Goal: Information Seeking & Learning: Learn about a topic

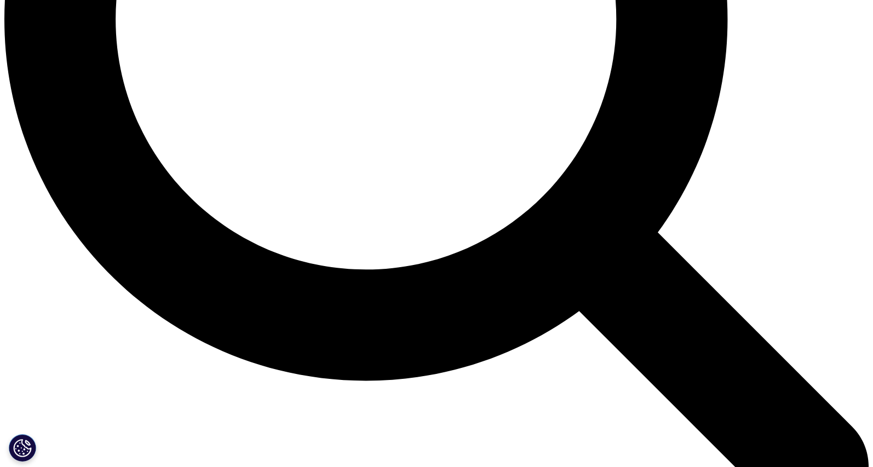
scroll to position [1031, 0]
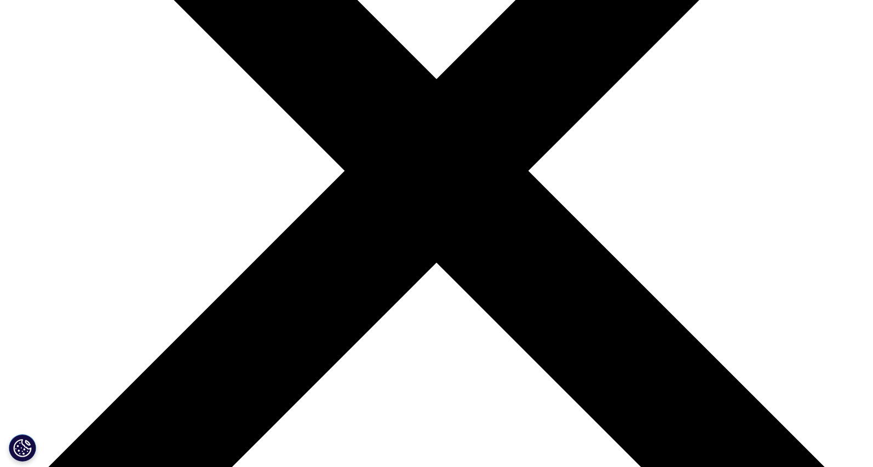
scroll to position [244, 0]
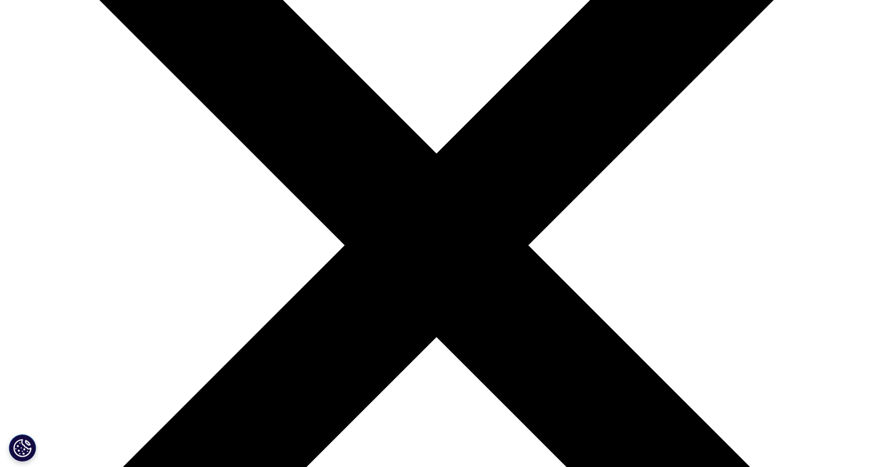
scroll to position [195, 0]
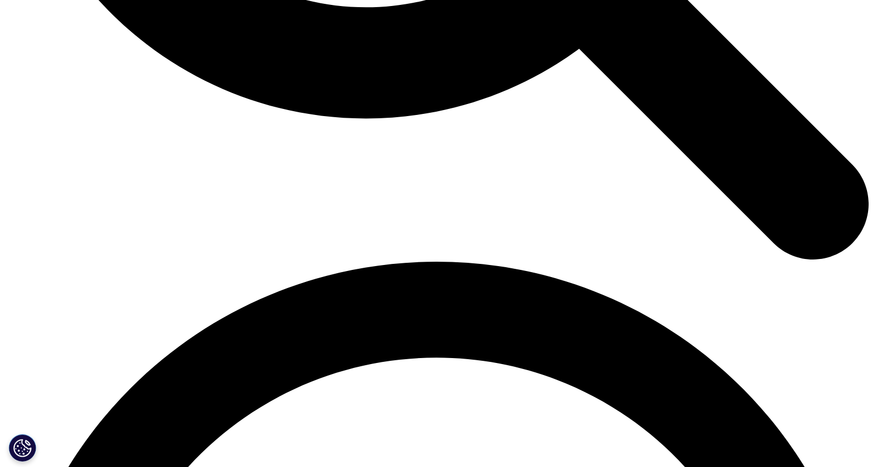
scroll to position [1505, 0]
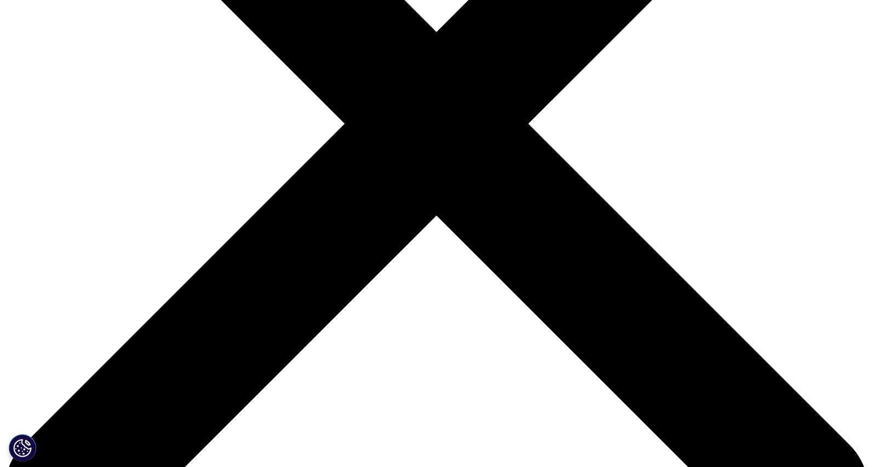
scroll to position [0, 0]
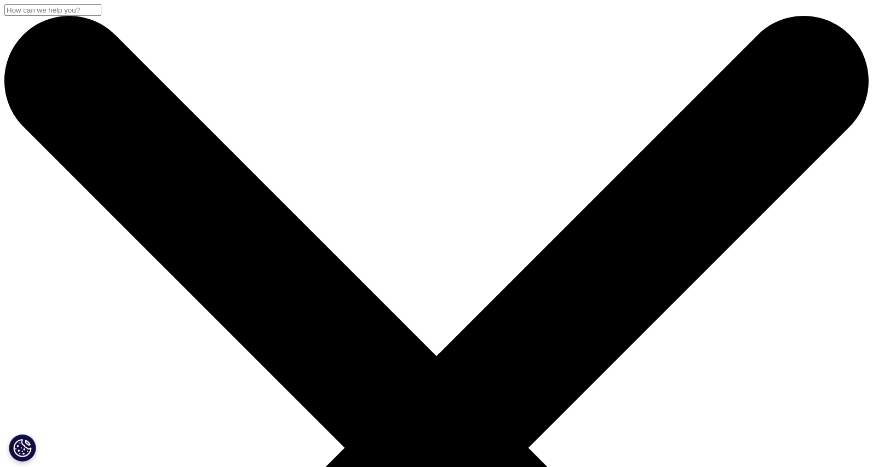
drag, startPoint x: 42, startPoint y: 119, endPoint x: 197, endPoint y: 287, distance: 229.0
copy div "NASZE USŁUGI Badania kliniczne Big data i zaawansowana analityka Dane w ochroni…"
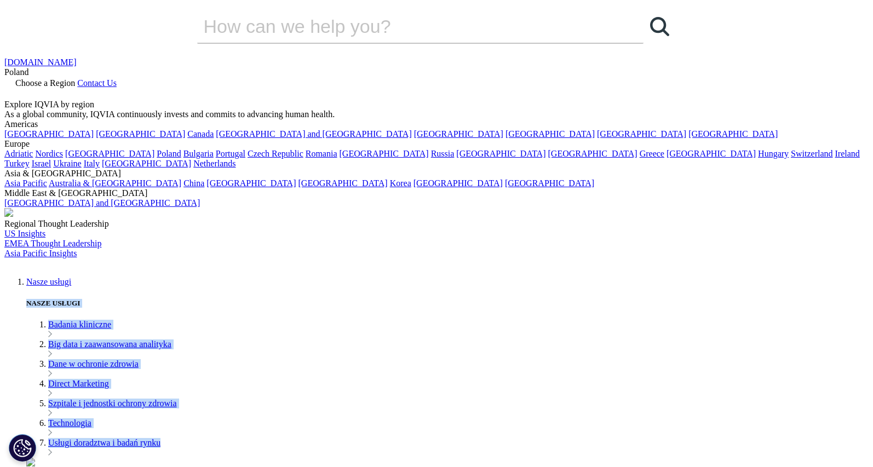
click at [71, 277] on link "Nasze usługi" at bounding box center [48, 281] width 45 height 9
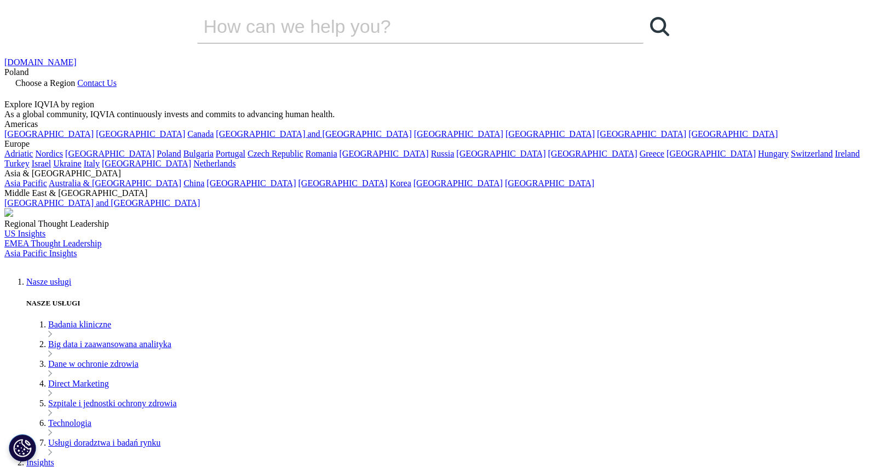
click at [122, 320] on li "Badania kliniczne" at bounding box center [458, 330] width 820 height 20
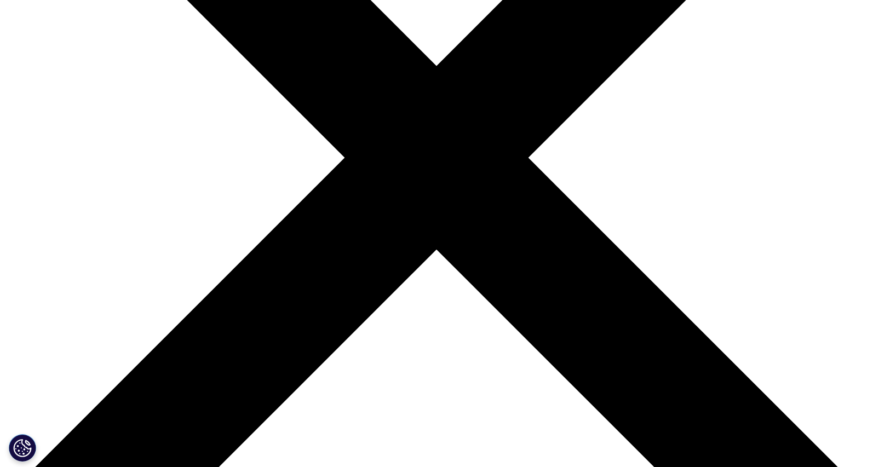
scroll to position [290, 0]
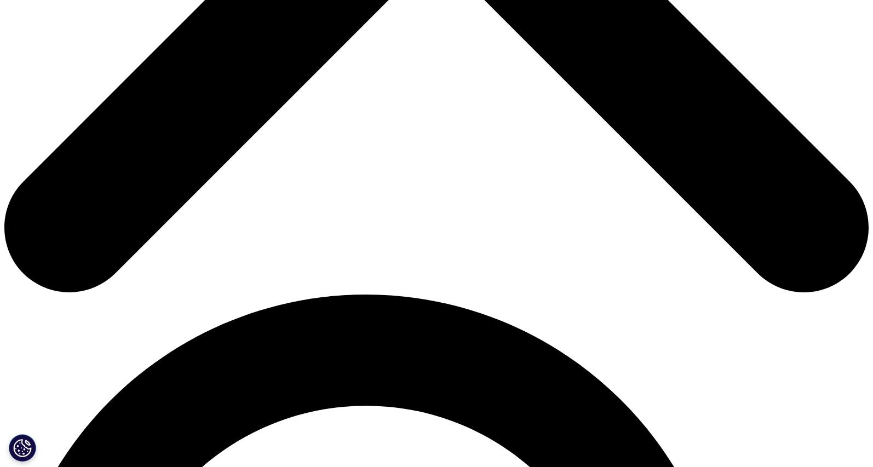
scroll to position [387, 0]
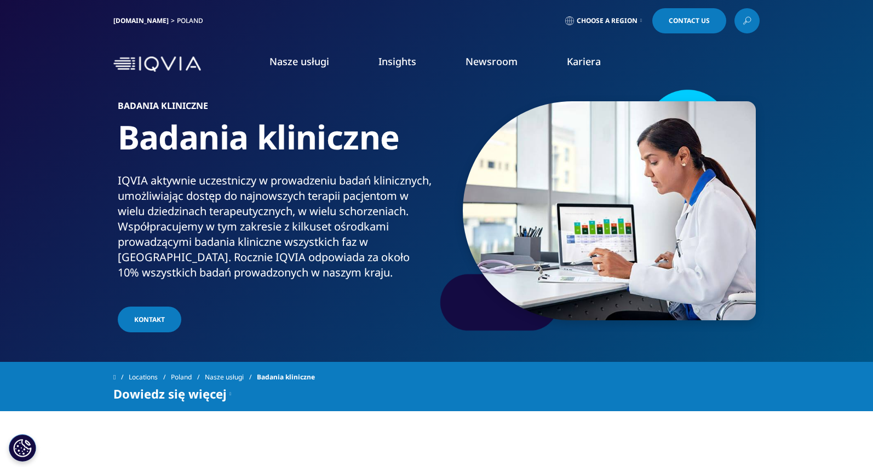
click at [162, 65] on img at bounding box center [157, 64] width 88 height 16
